Goal: Use online tool/utility: Utilize a website feature to perform a specific function

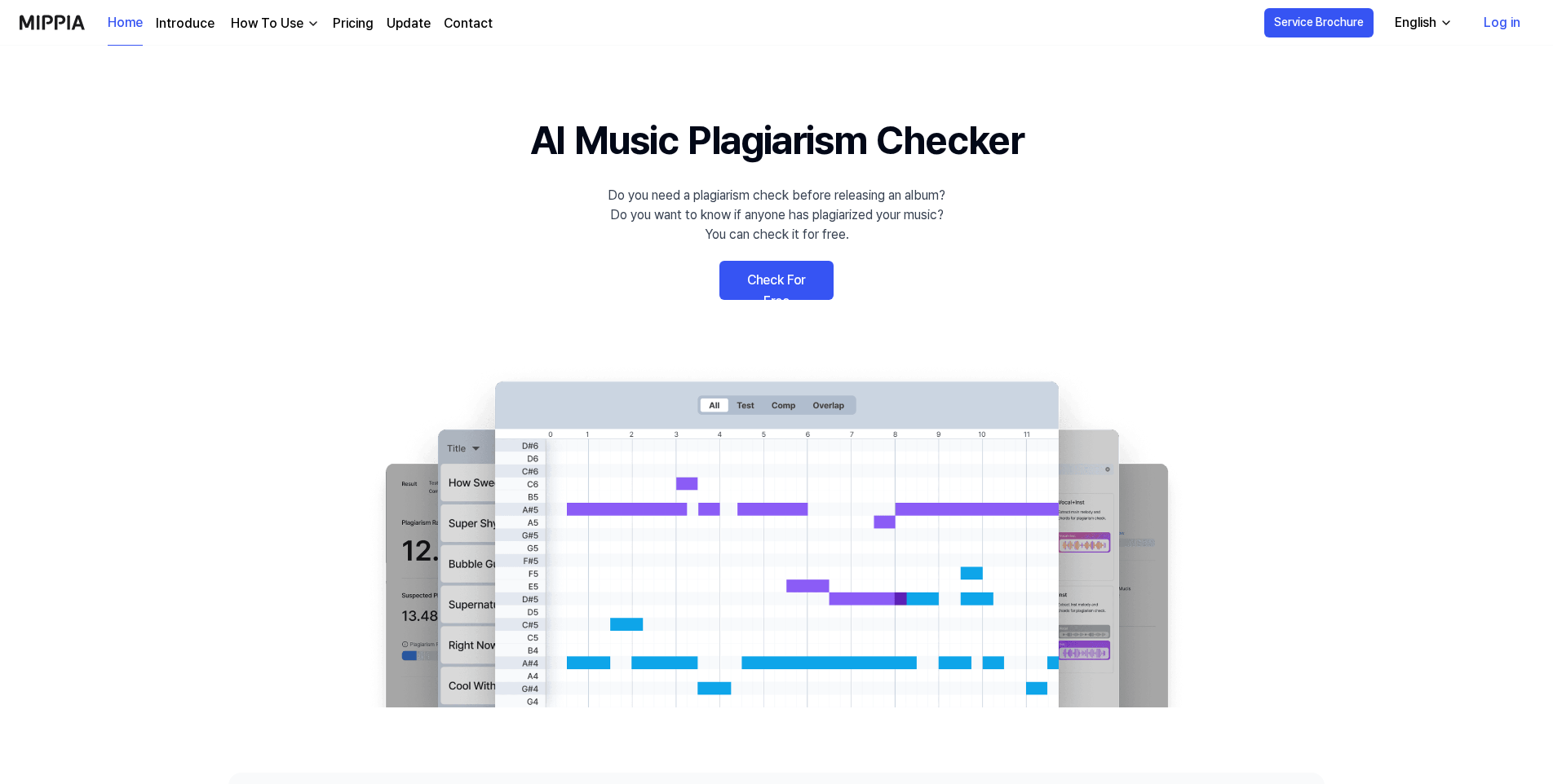
click at [776, 278] on link "Check For Free" at bounding box center [776, 280] width 114 height 39
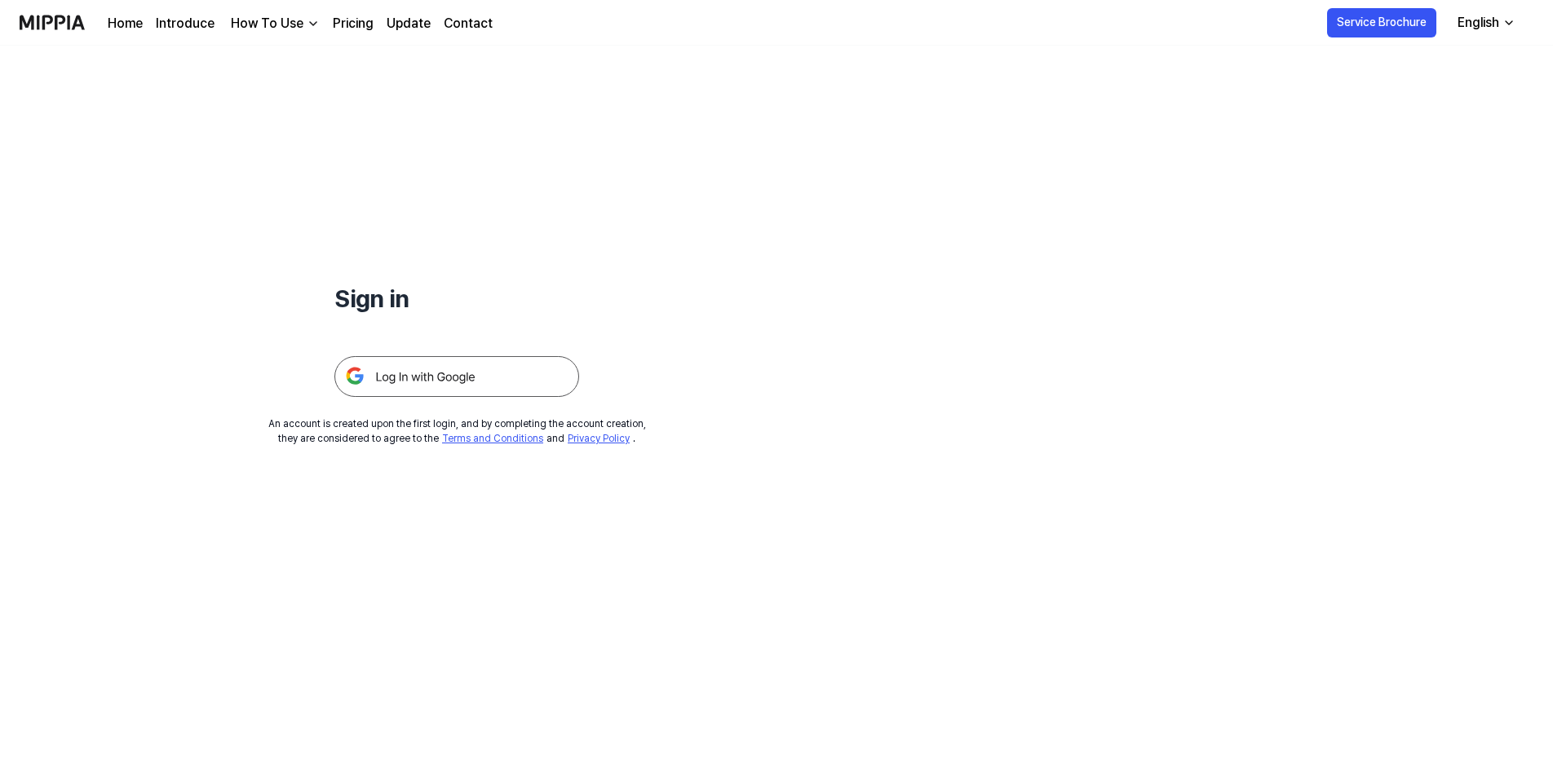
click at [473, 383] on img at bounding box center [456, 377] width 244 height 41
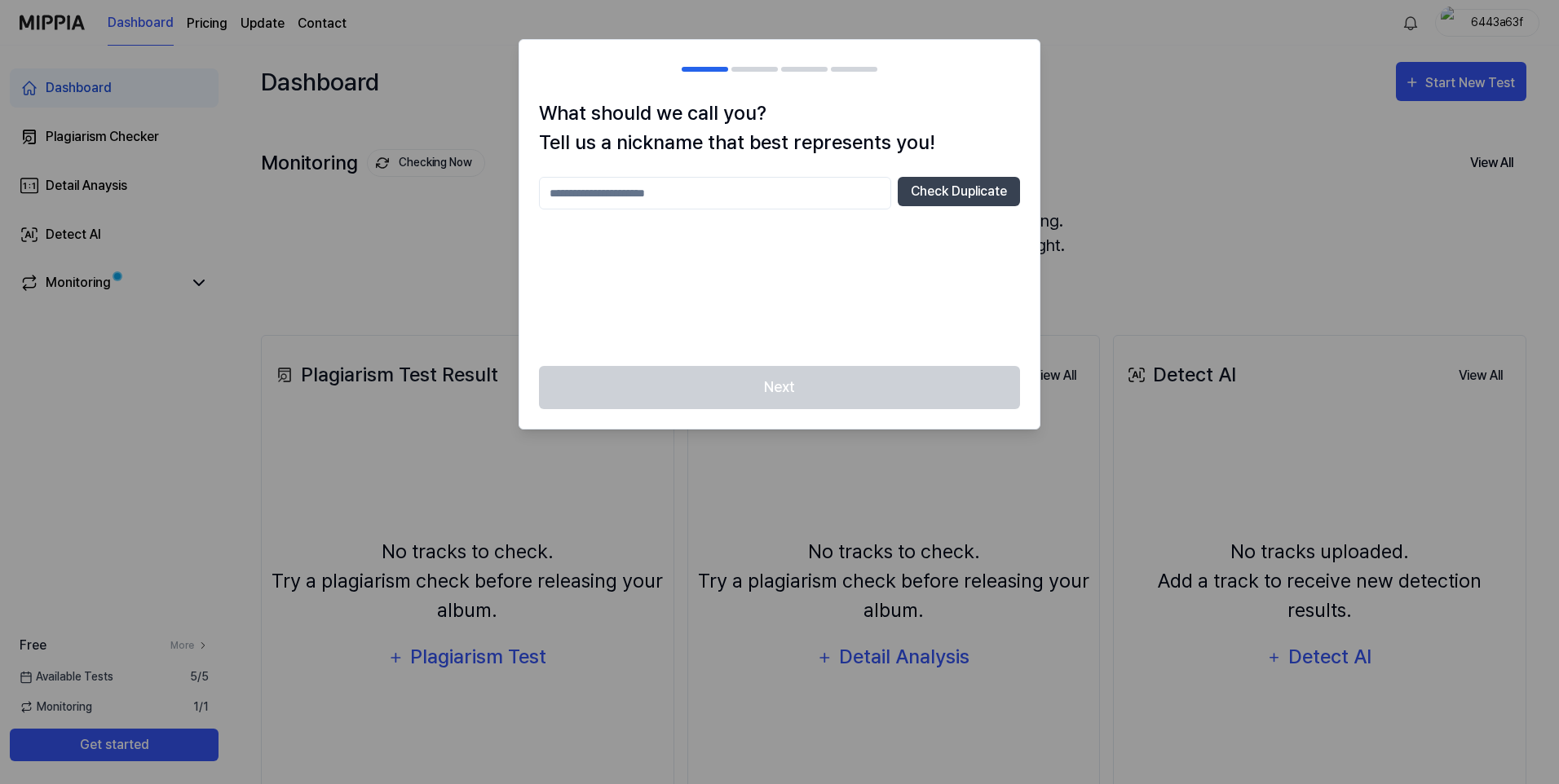
click at [285, 253] on div at bounding box center [779, 392] width 1559 height 784
click at [693, 189] on input "text" at bounding box center [715, 193] width 352 height 33
type input "***"
click at [979, 190] on button "Check Duplicate" at bounding box center [959, 191] width 123 height 29
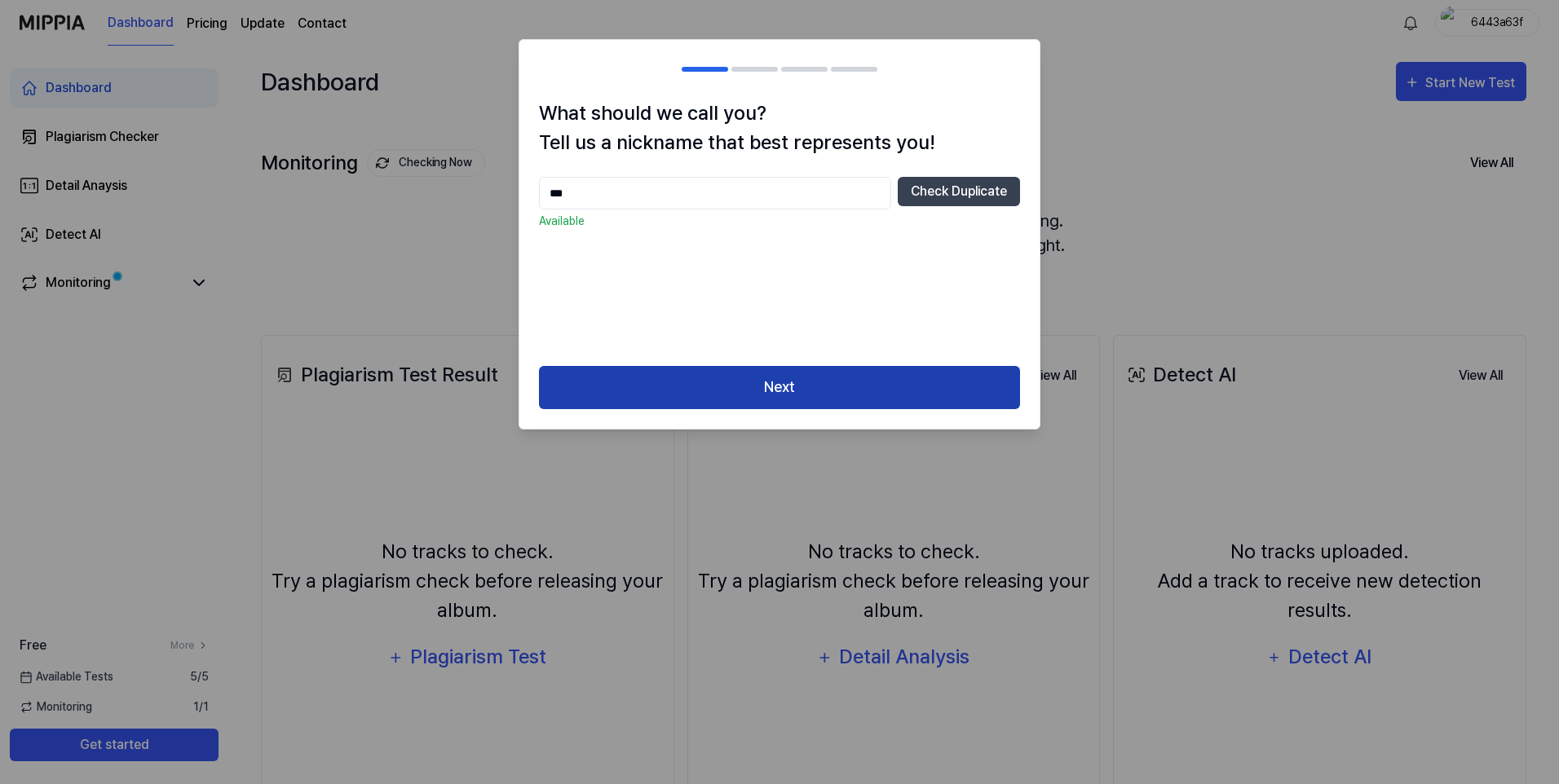
click at [755, 392] on button "Next" at bounding box center [779, 387] width 481 height 43
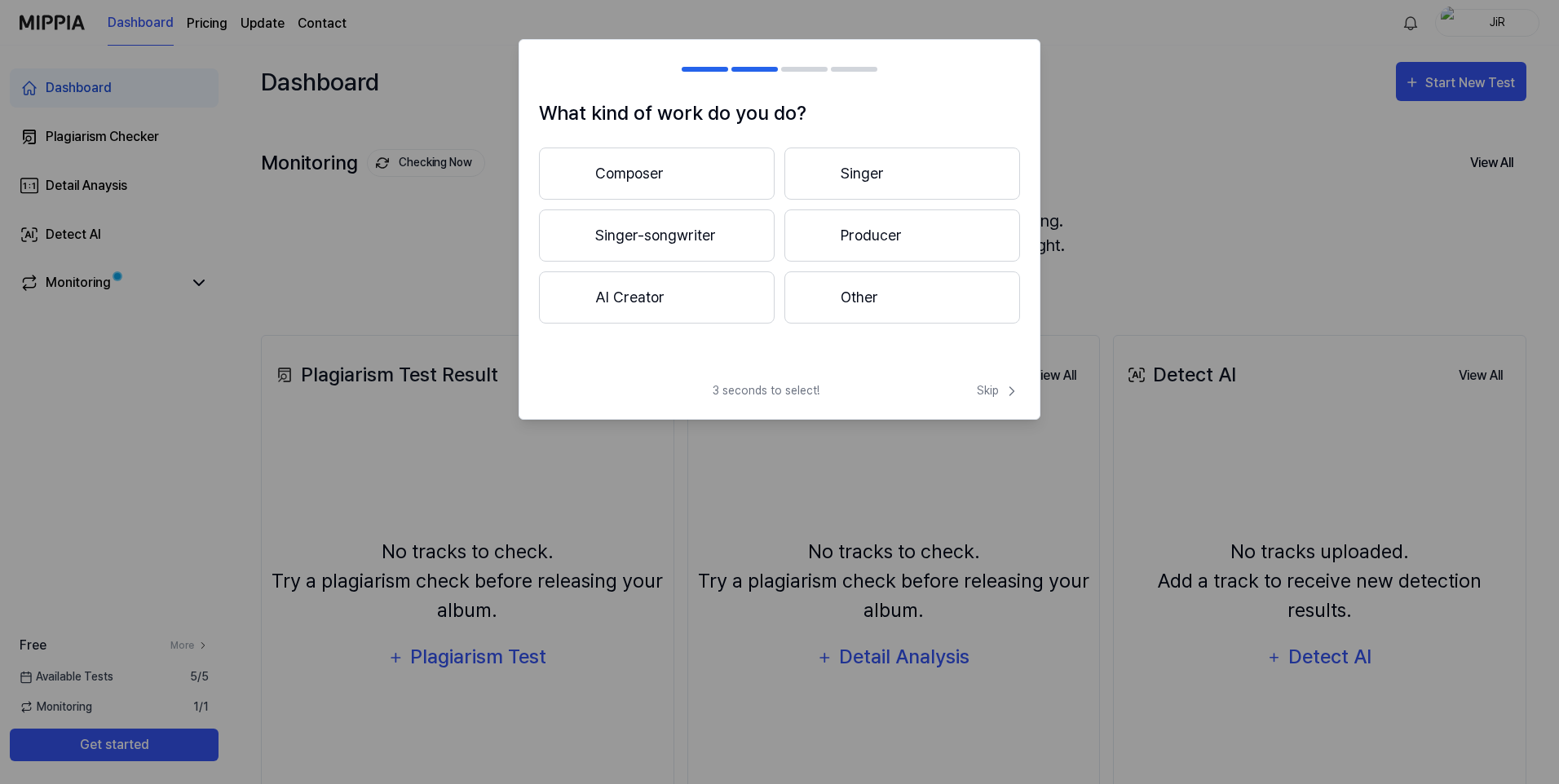
click at [838, 305] on button "Other" at bounding box center [902, 297] width 236 height 52
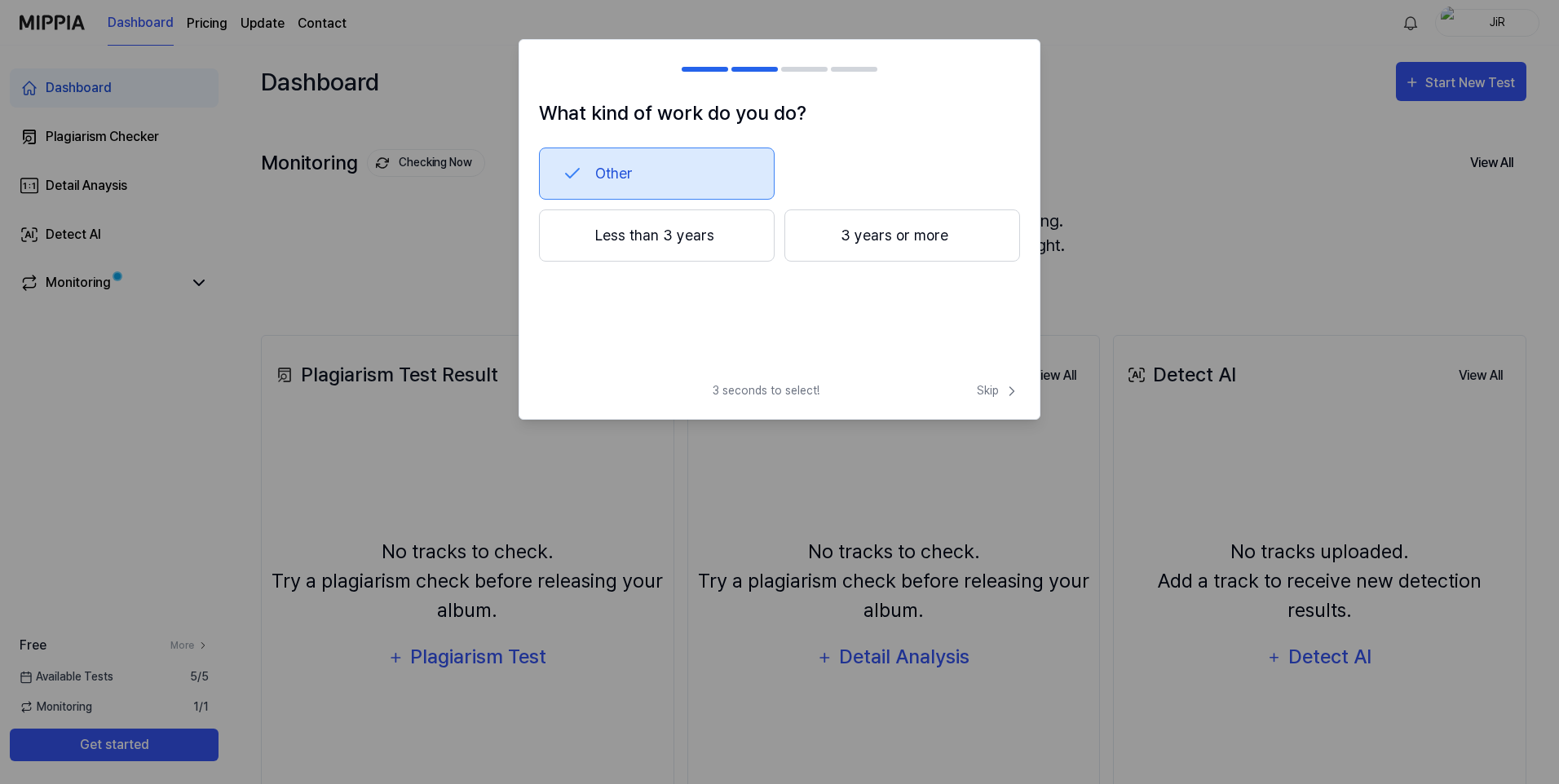
click at [878, 239] on button "3 years or more" at bounding box center [902, 235] width 236 height 52
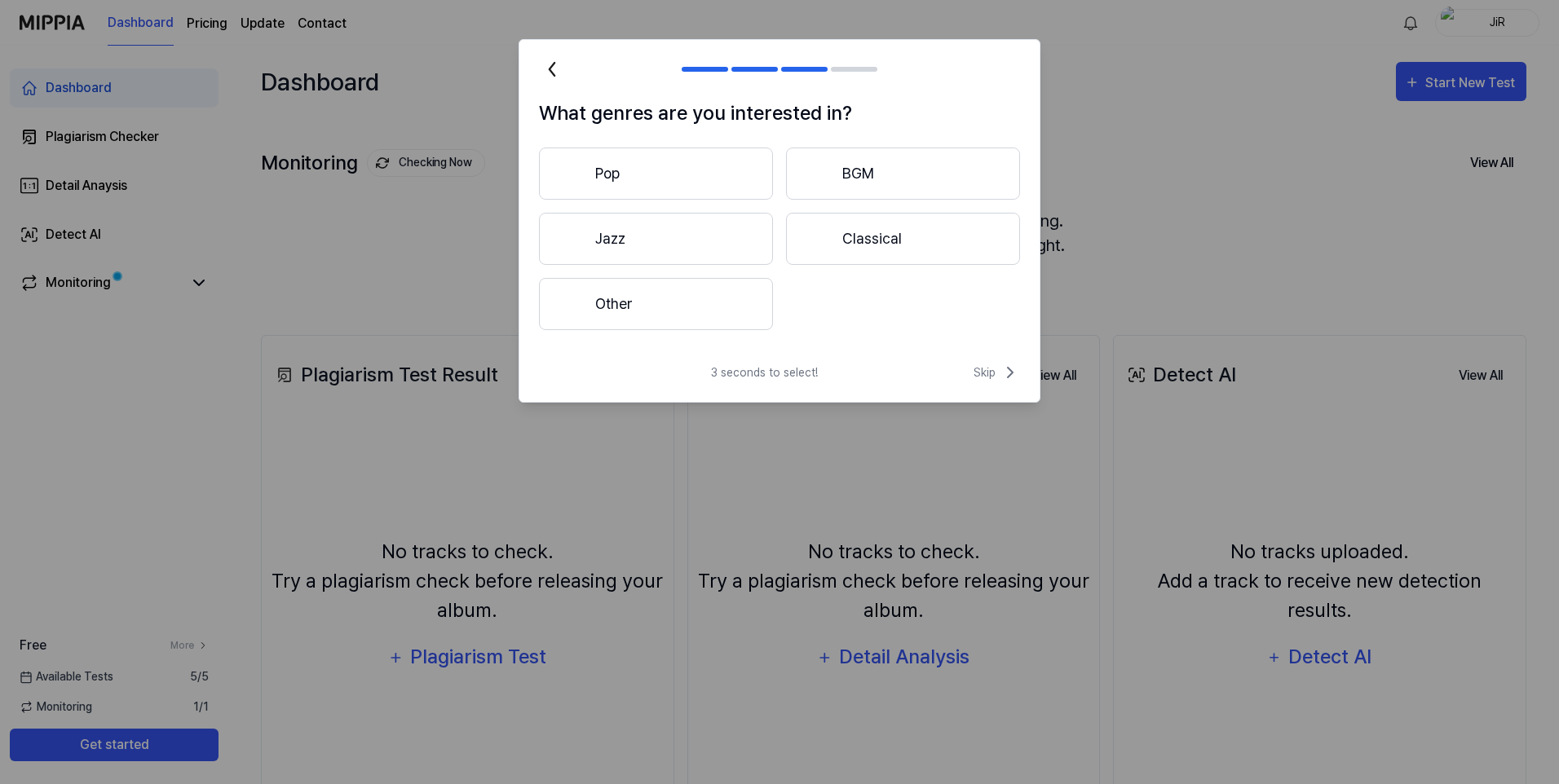
click at [678, 166] on button "Pop" at bounding box center [656, 173] width 234 height 52
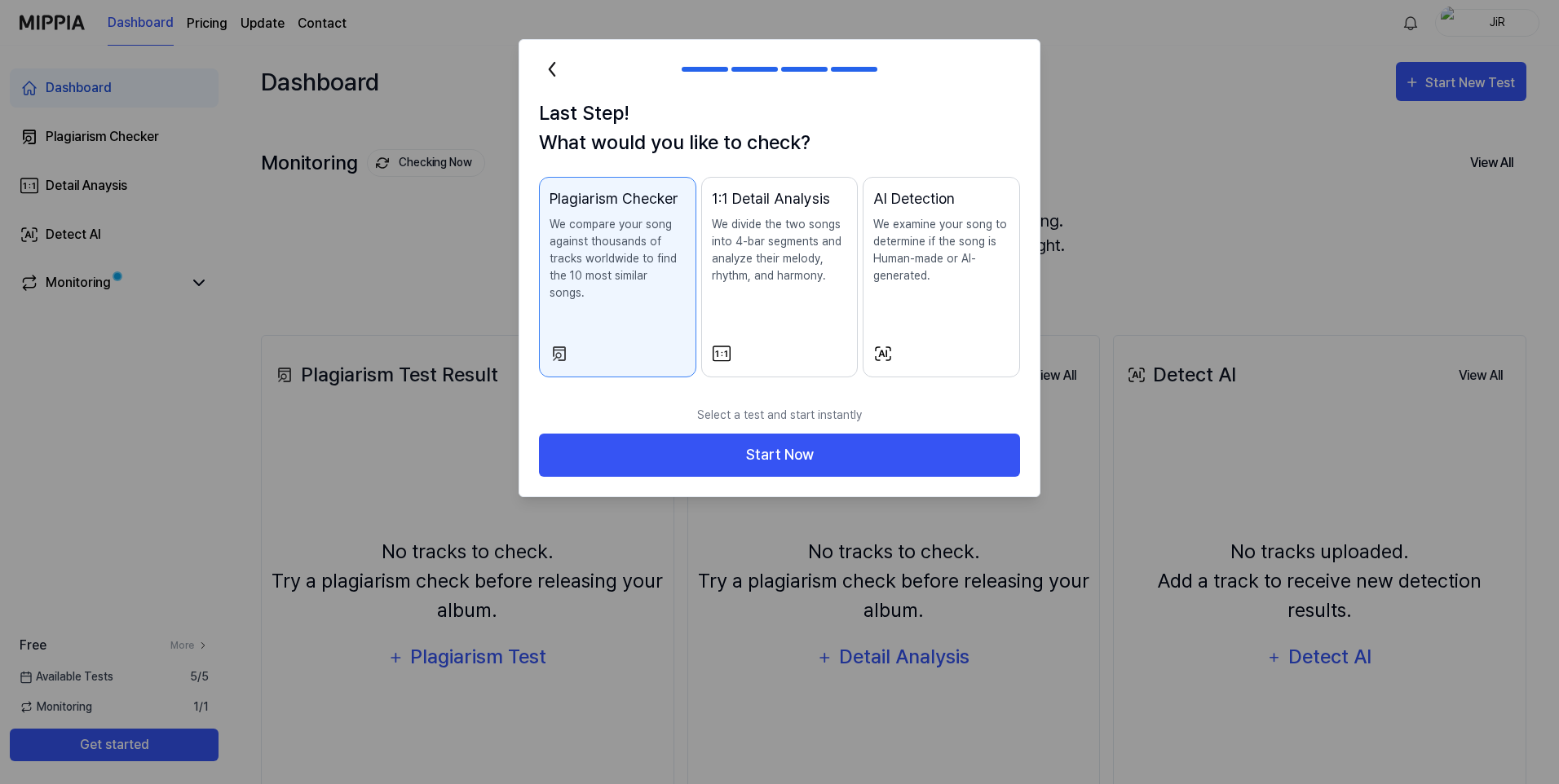
click at [922, 284] on p "We examine your song to determine if the song is Human-made or AI-generated." at bounding box center [941, 250] width 136 height 69
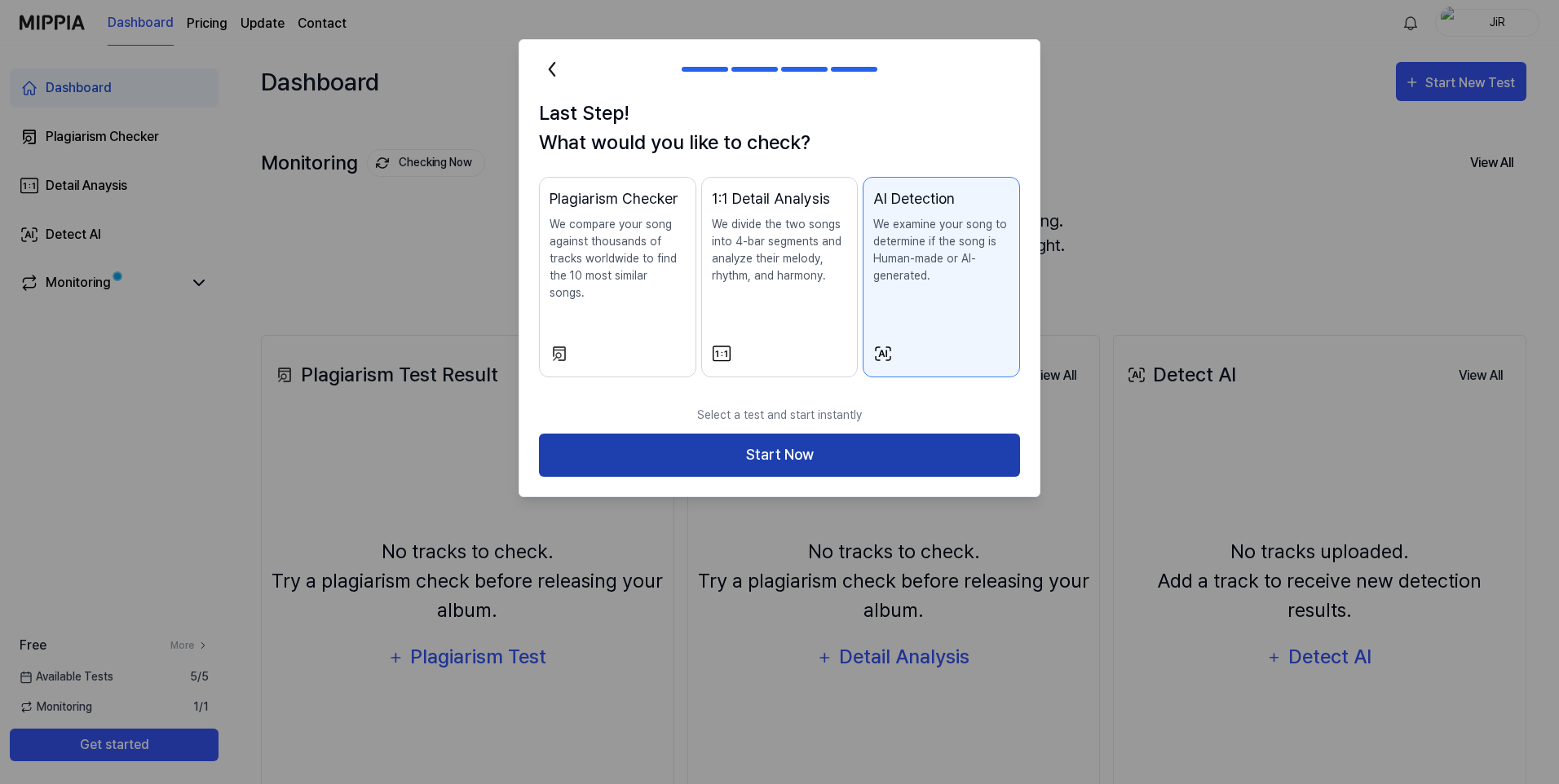
click at [792, 437] on button "Start Now" at bounding box center [779, 455] width 481 height 43
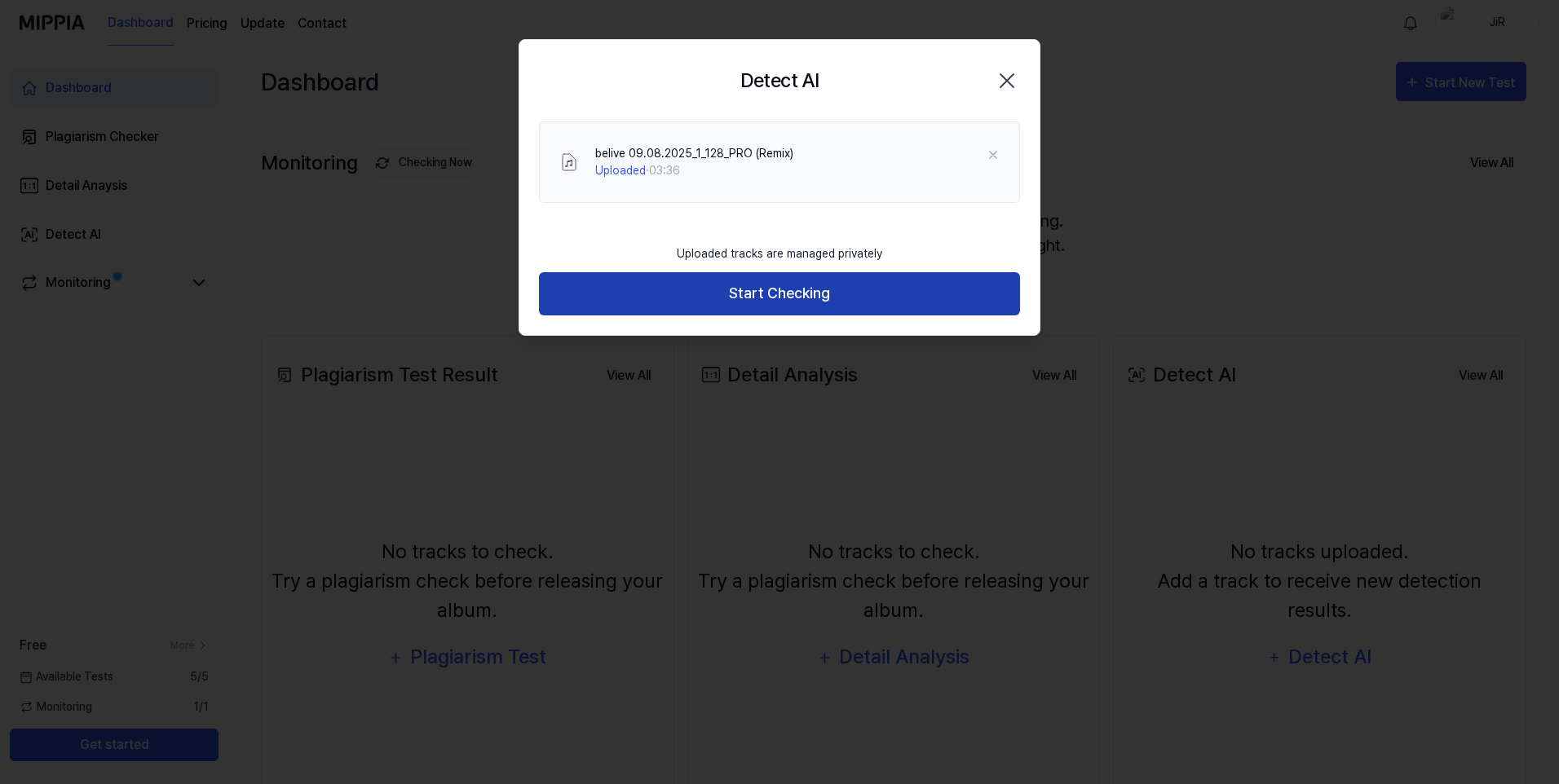
click at [850, 296] on button "Start Checking" at bounding box center [779, 294] width 481 height 43
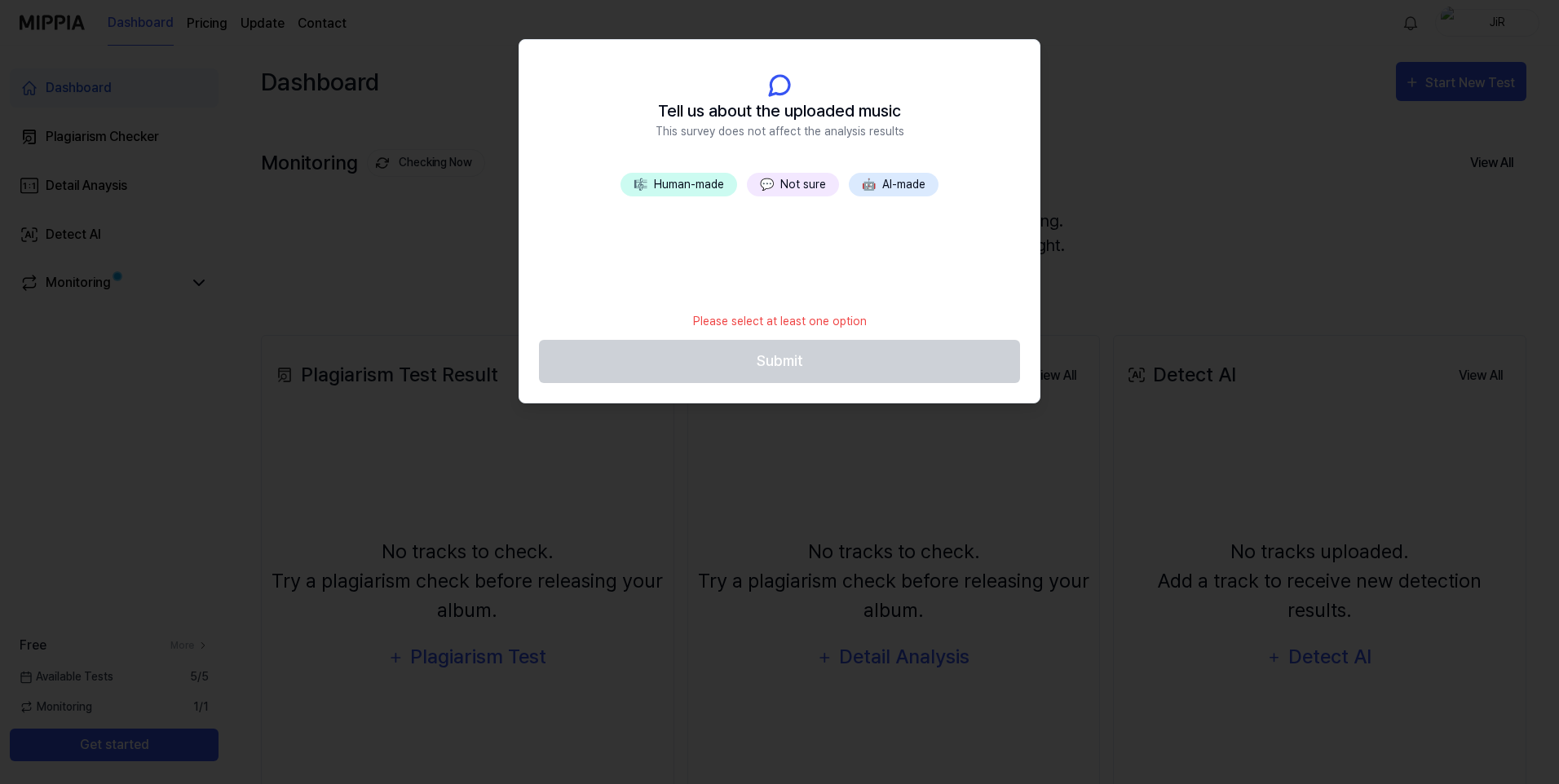
click at [697, 188] on button "🎼 Human-made" at bounding box center [678, 184] width 116 height 24
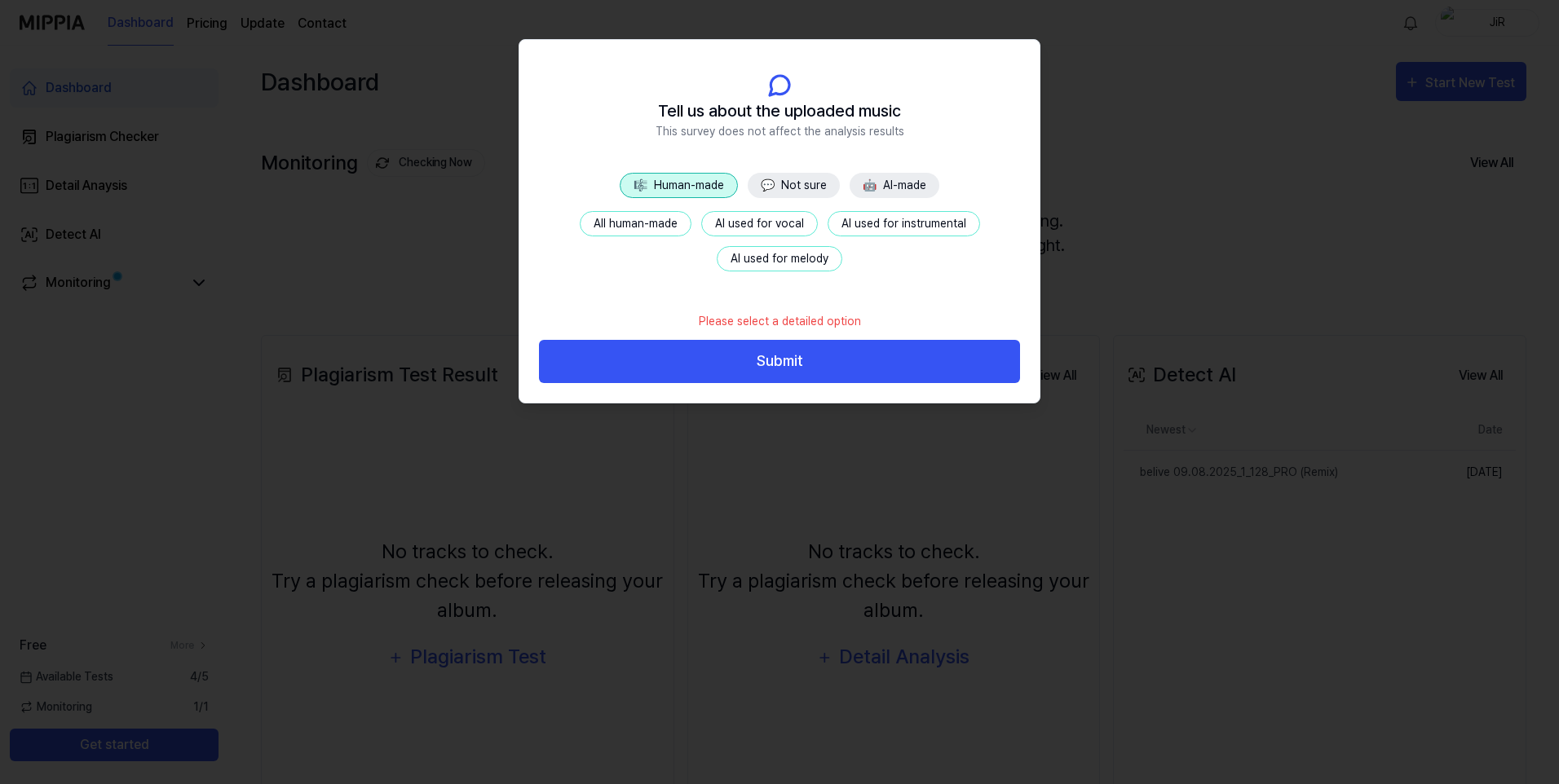
click at [727, 221] on button "AI used for vocal" at bounding box center [760, 223] width 116 height 26
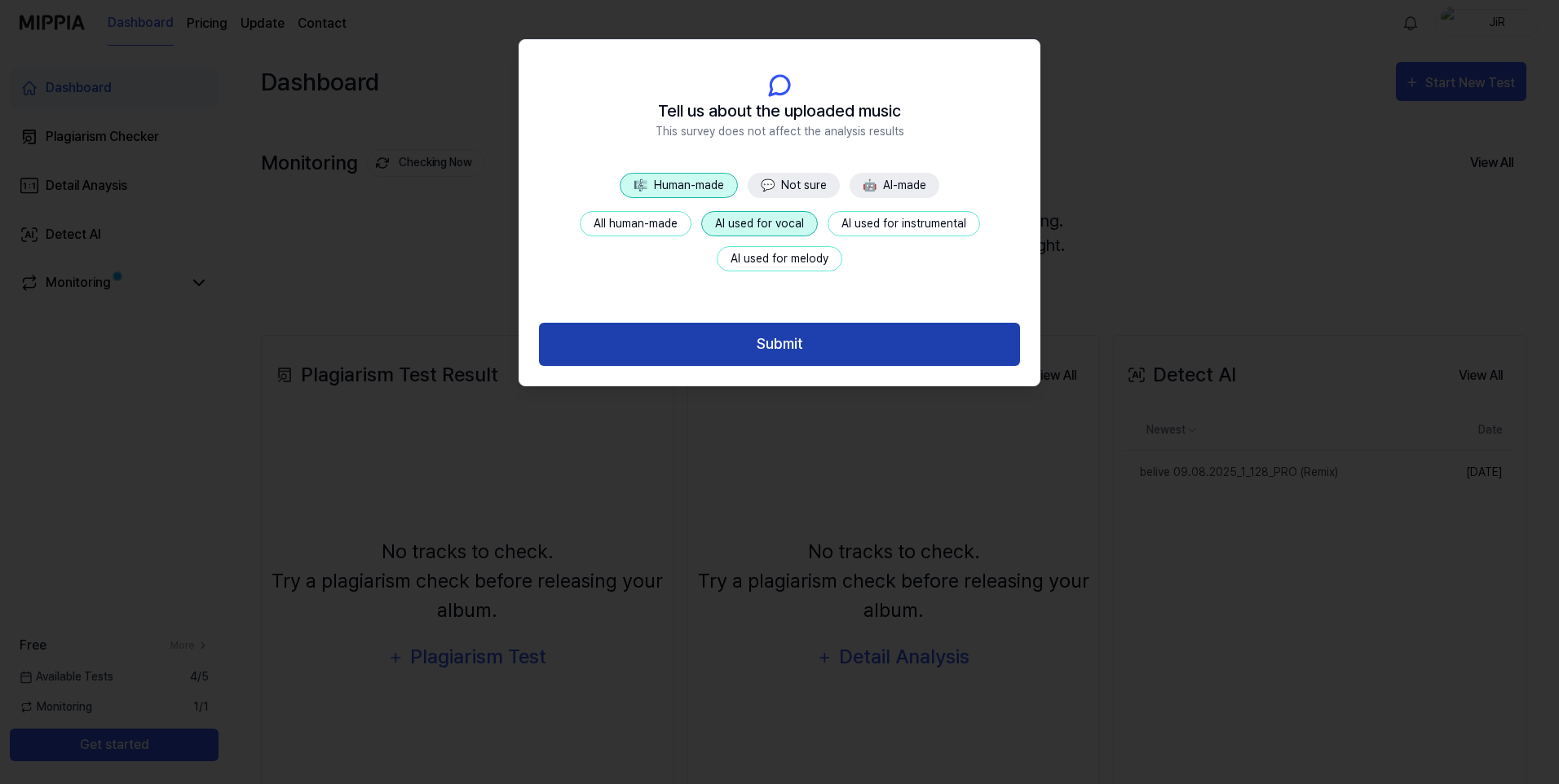
click at [715, 338] on button "Submit" at bounding box center [779, 344] width 481 height 43
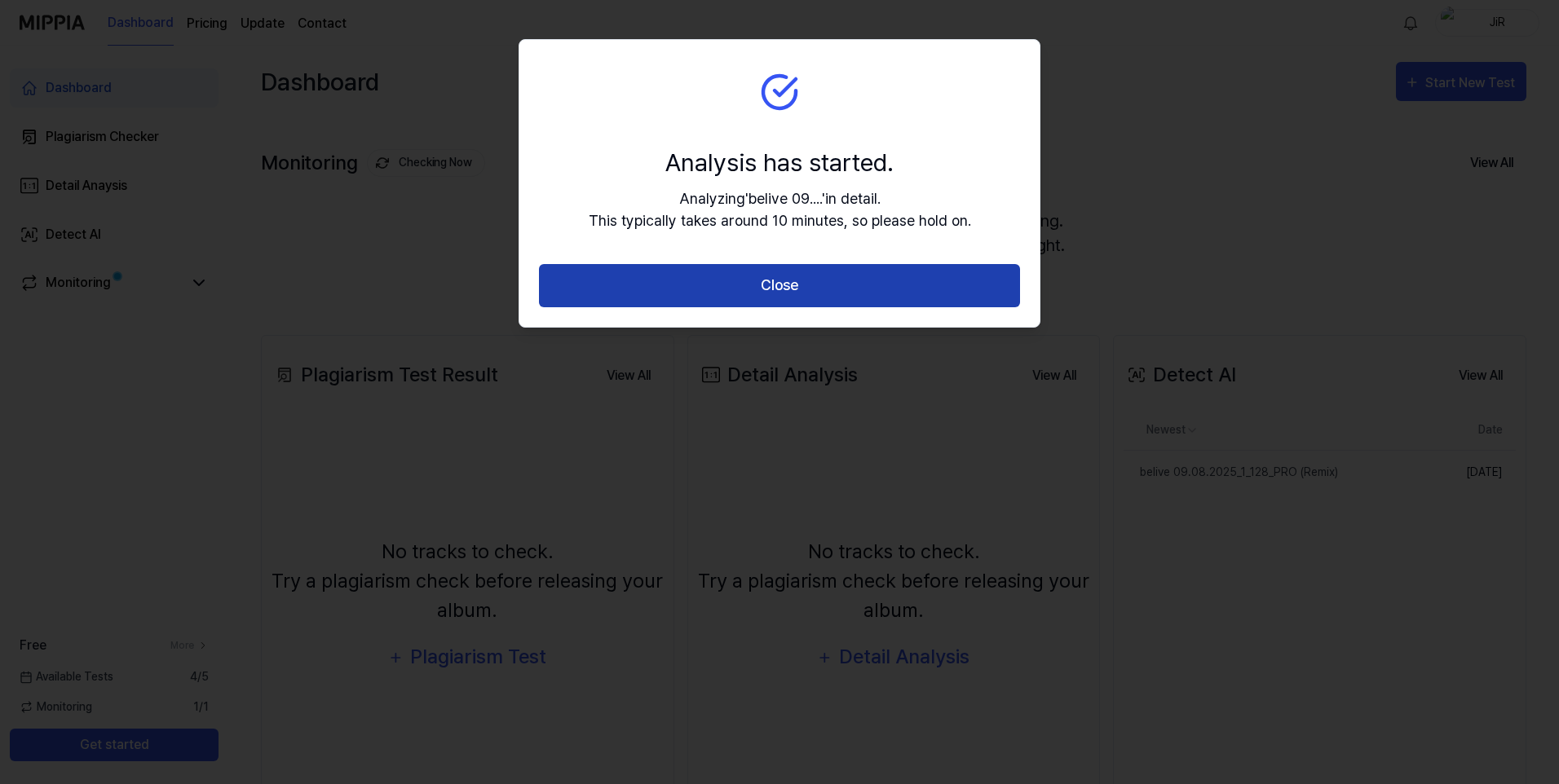
click at [847, 287] on button "Close" at bounding box center [779, 285] width 481 height 43
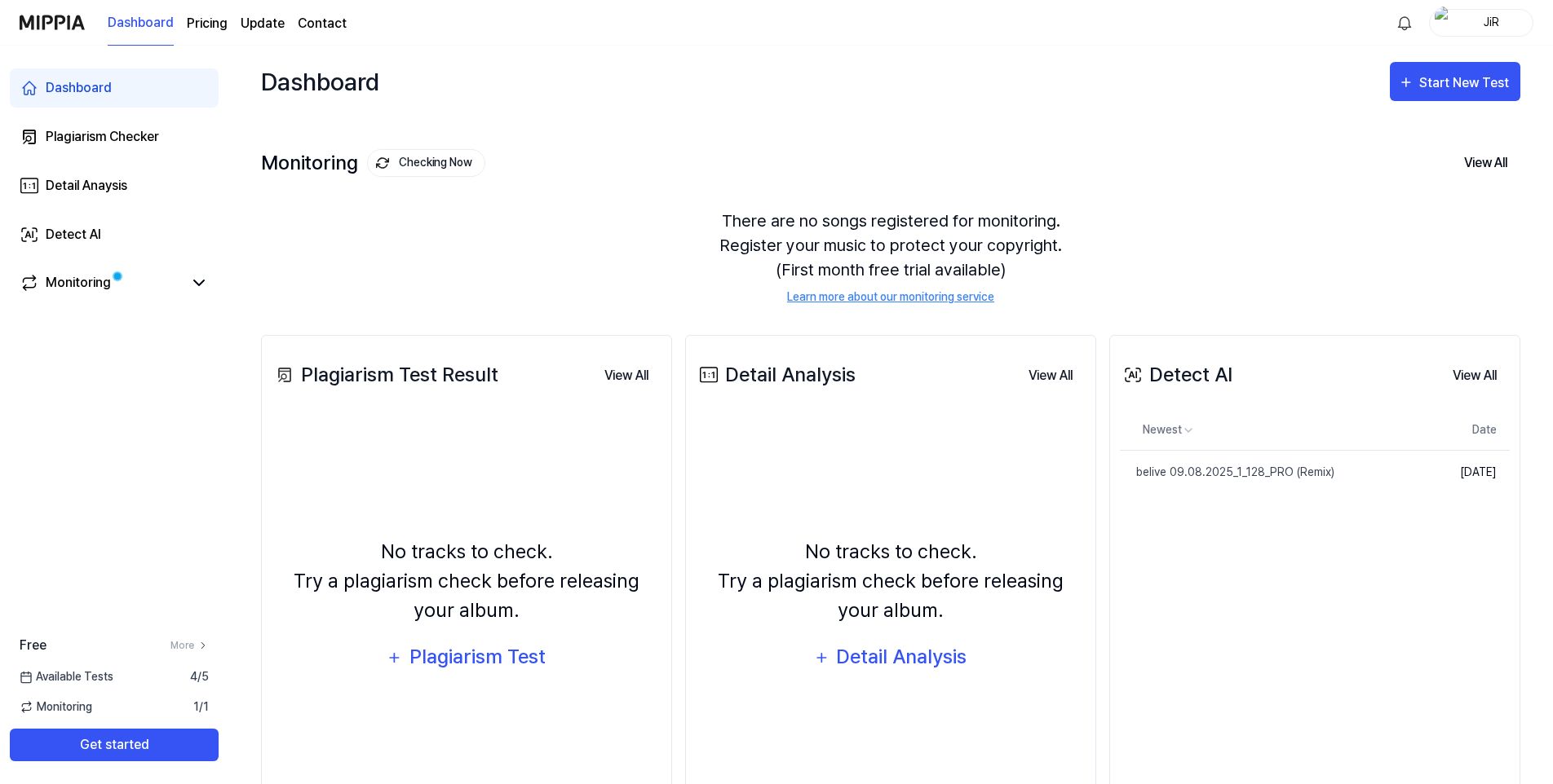
click at [140, 676] on div "Available Tests 4 / 5" at bounding box center [114, 676] width 229 height 17
click at [90, 679] on span "Available Tests" at bounding box center [66, 676] width 94 height 17
click at [187, 643] on link "More" at bounding box center [189, 646] width 38 height 15
click at [1212, 473] on div "belive 09.08.2025_1_128_PRO (Remix)" at bounding box center [1227, 472] width 214 height 17
